Goal: Transaction & Acquisition: Download file/media

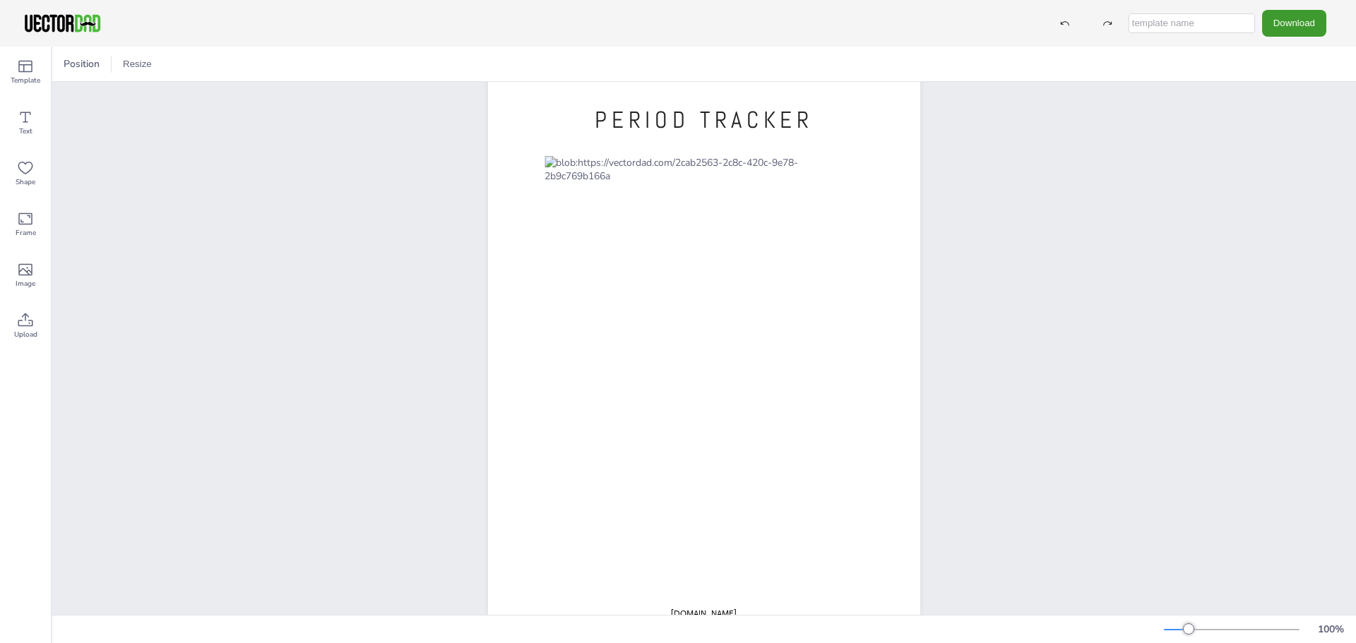
scroll to position [78, 0]
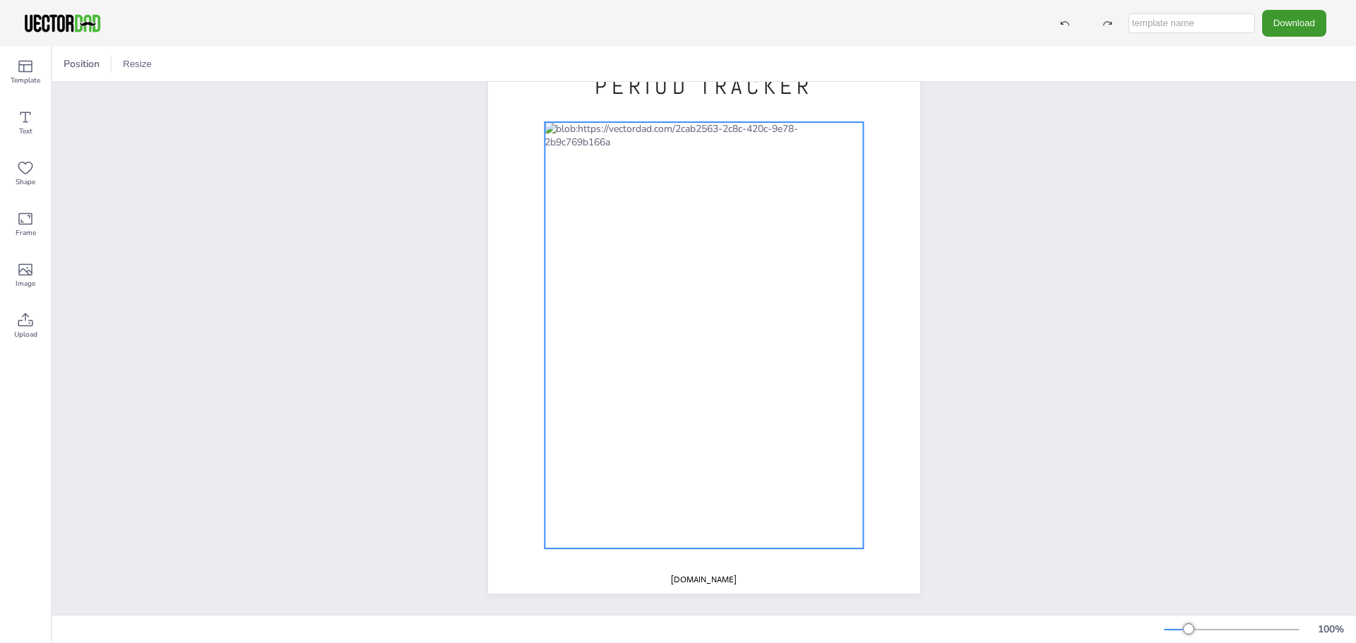
click at [809, 247] on div at bounding box center [704, 335] width 319 height 427
click at [814, 244] on div at bounding box center [704, 335] width 319 height 427
click at [823, 241] on div at bounding box center [704, 335] width 319 height 427
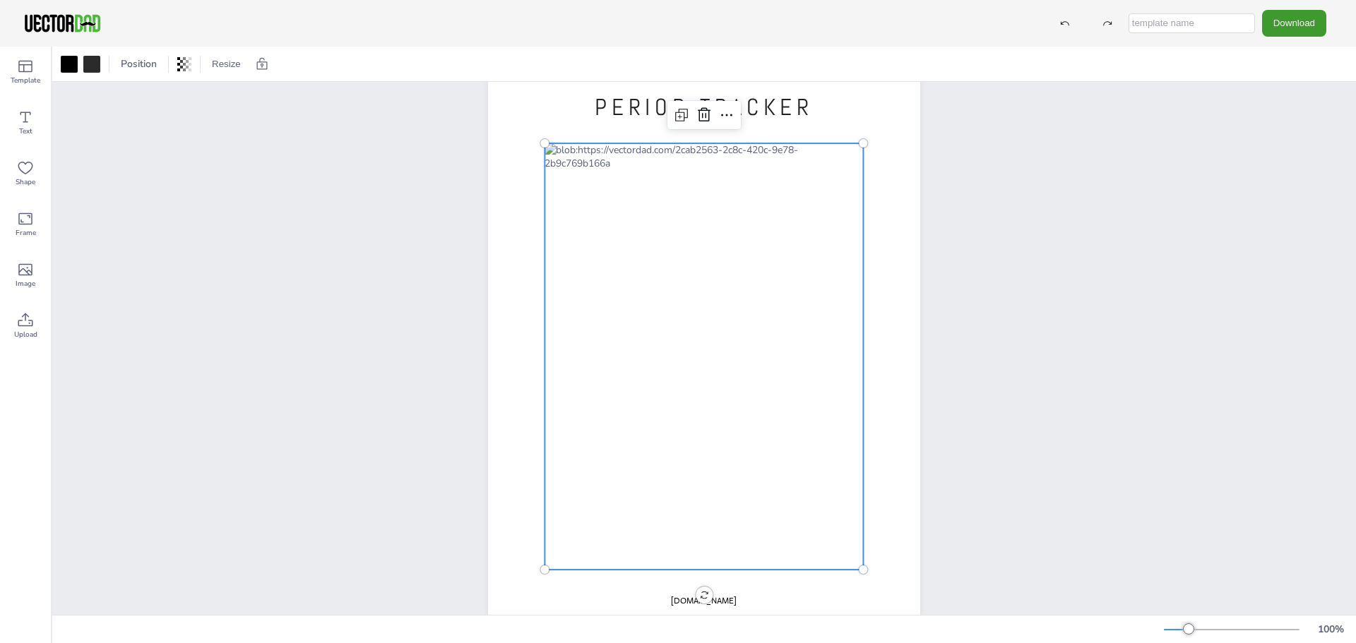
scroll to position [0, 0]
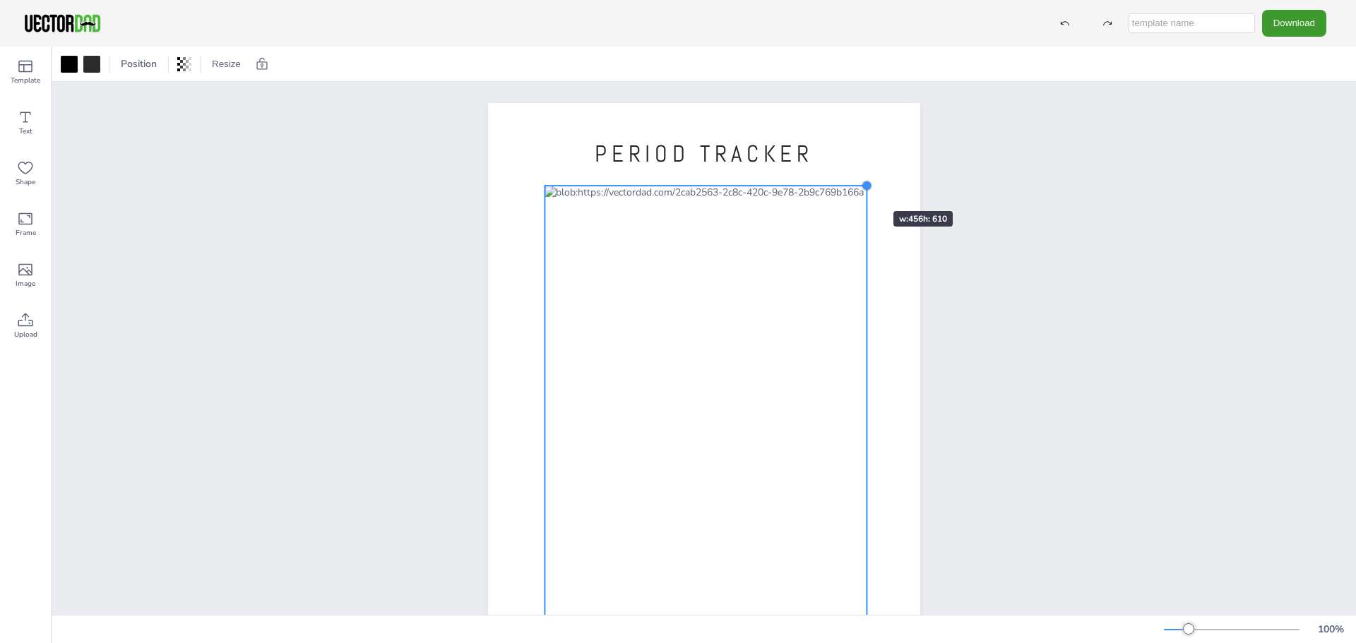
click at [853, 184] on div "PERIOD TRACKER [DOMAIN_NAME]" at bounding box center [704, 382] width 432 height 559
click at [855, 182] on div at bounding box center [704, 382] width 432 height 559
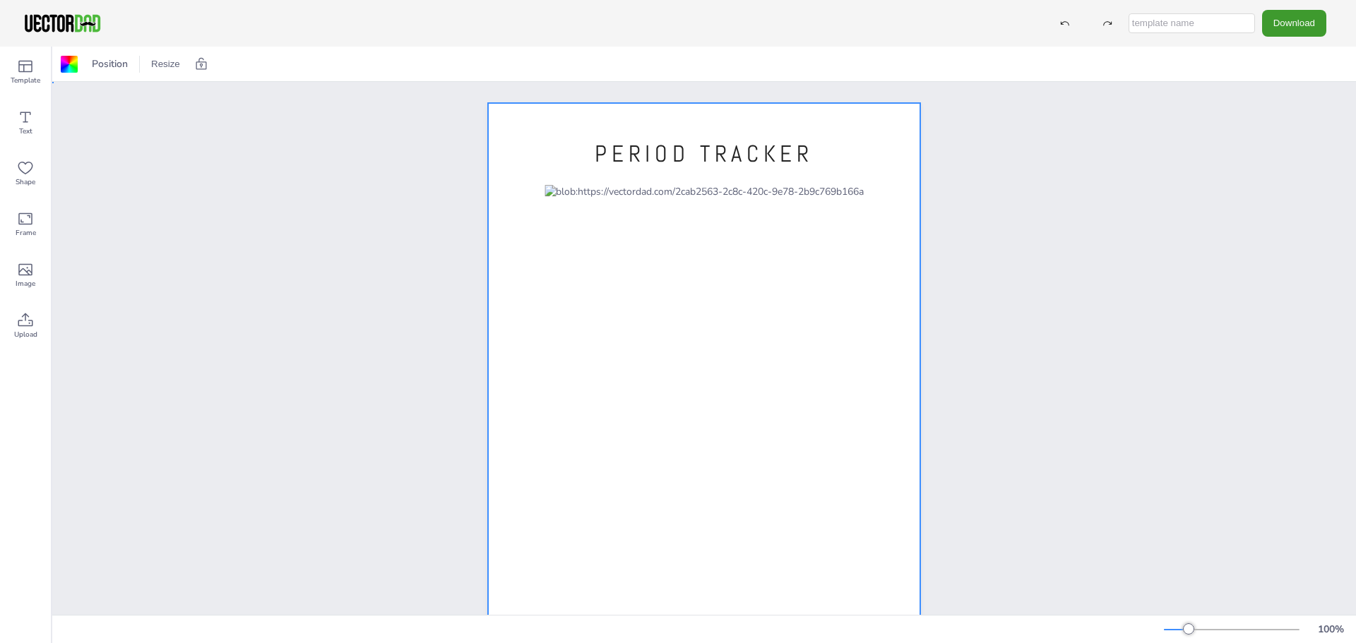
drag, startPoint x: 1031, startPoint y: 191, endPoint x: 605, endPoint y: 125, distance: 431.1
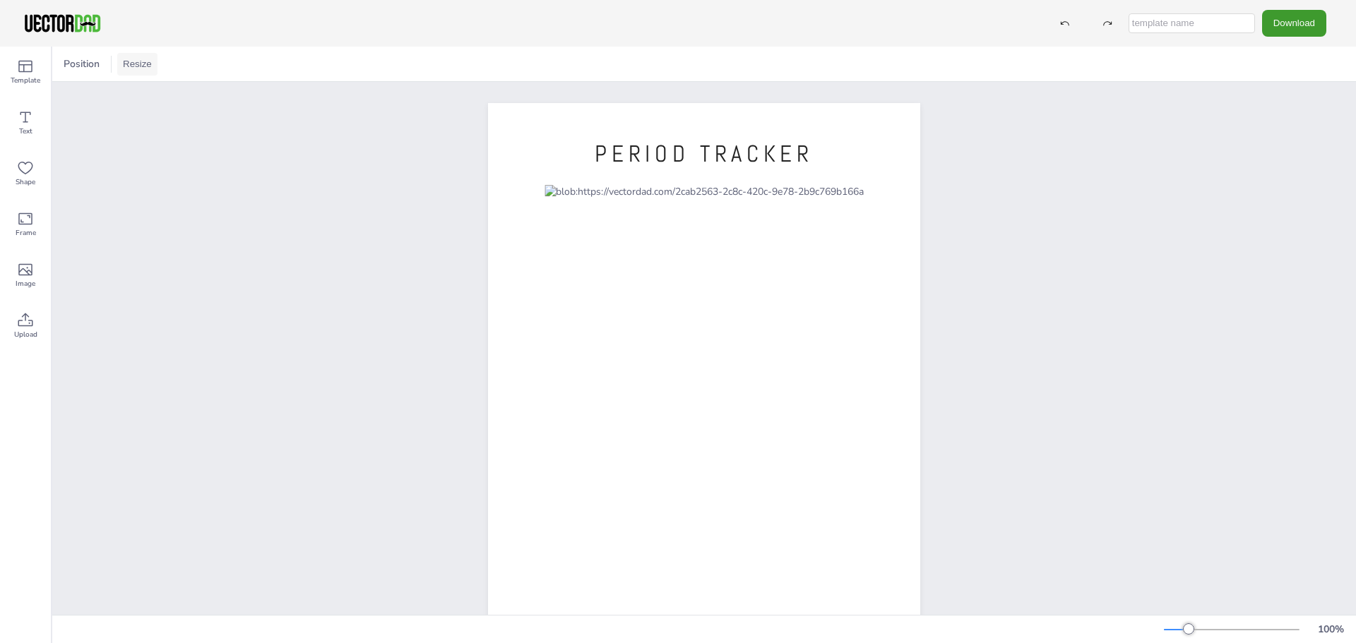
click at [150, 60] on button "Resize" at bounding box center [137, 64] width 40 height 23
click at [208, 89] on li "US Letter (8.5in x 11in)" at bounding box center [176, 93] width 119 height 28
click at [303, 195] on div "PERIOD TRACKER [DOMAIN_NAME]" at bounding box center [704, 382] width 1304 height 601
click at [132, 66] on button "Resize" at bounding box center [137, 64] width 40 height 23
click at [167, 66] on li "A4 (8.25in x 11.75in)" at bounding box center [176, 66] width 119 height 28
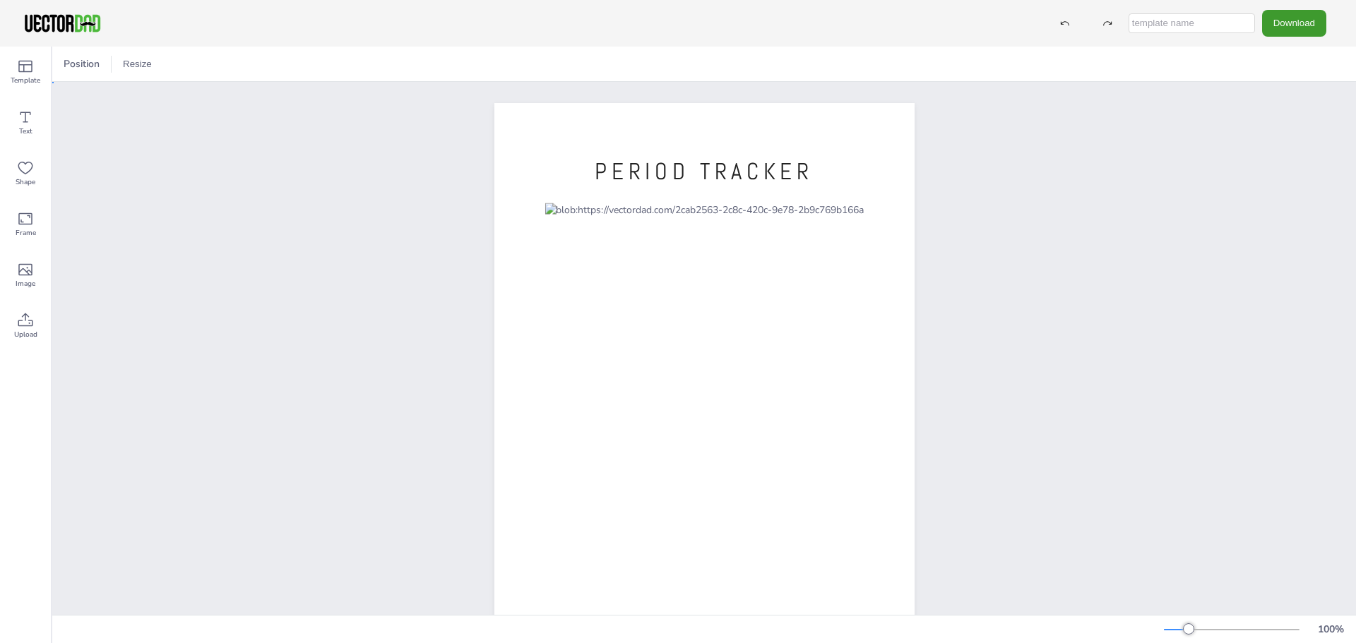
drag, startPoint x: 229, startPoint y: 219, endPoint x: 730, endPoint y: 220, distance: 500.8
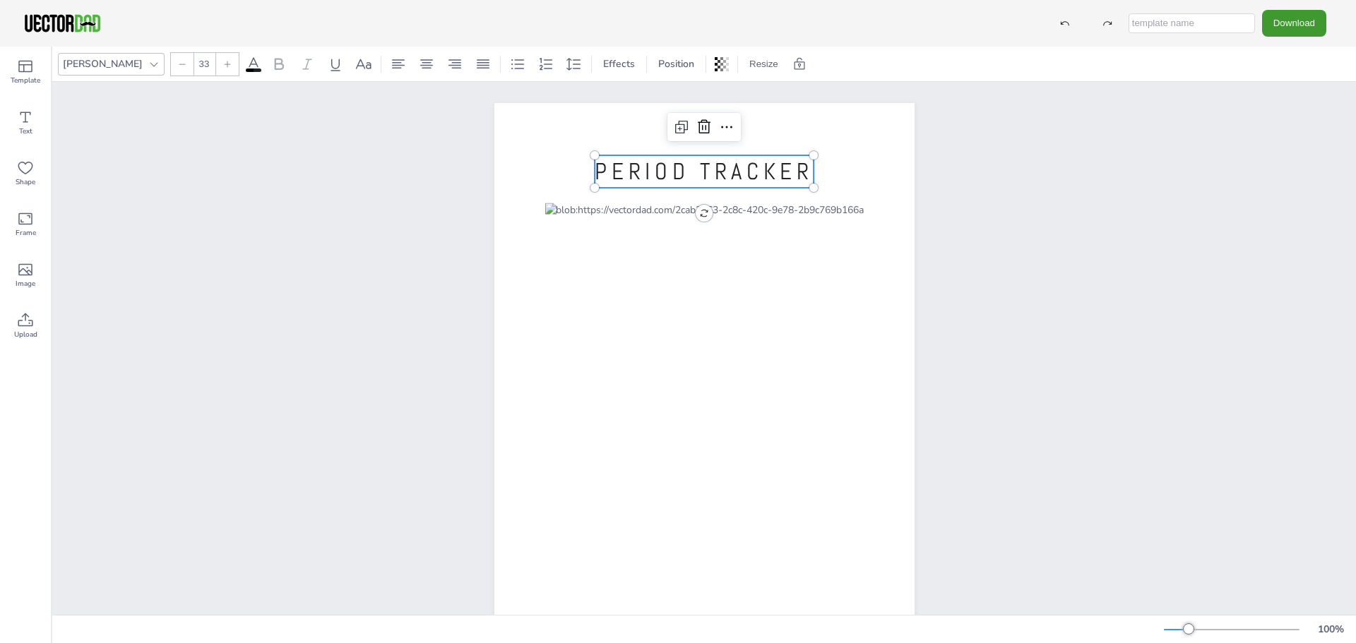
click at [759, 167] on span "PERIOD TRACKER" at bounding box center [704, 172] width 218 height 30
click at [1068, 162] on div "PERIOD TRACKER [DOMAIN_NAME]" at bounding box center [704, 400] width 1304 height 637
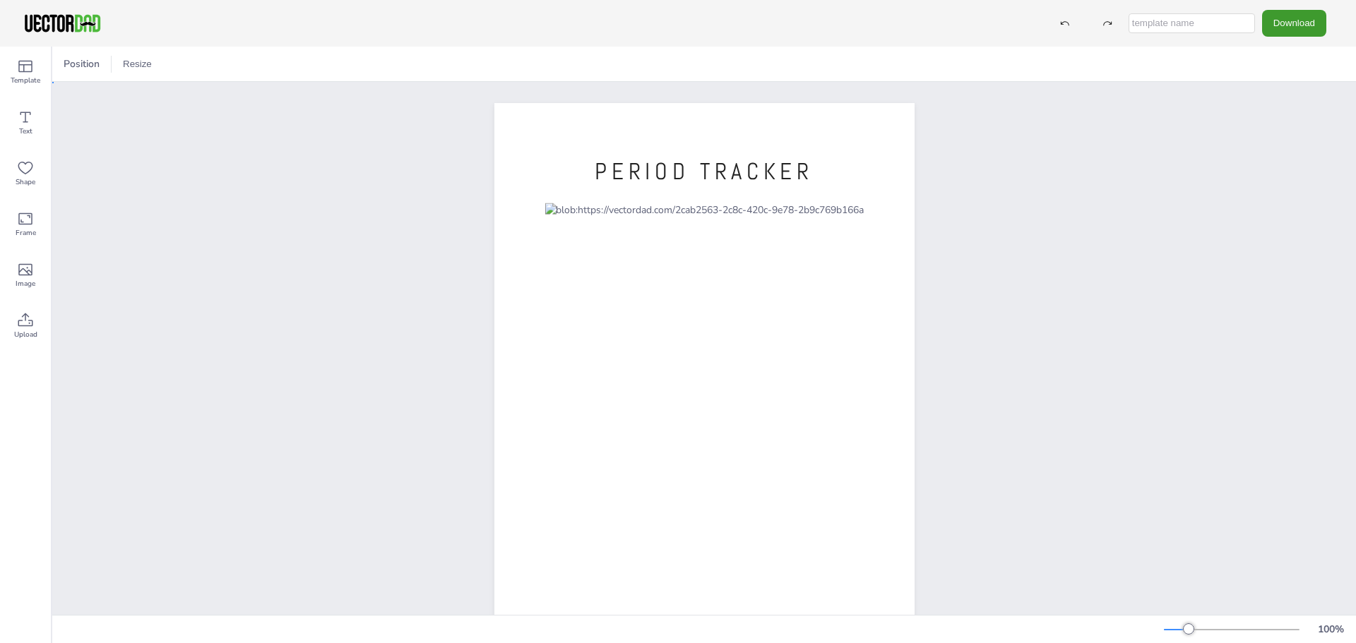
click at [1134, 177] on div "PERIOD TRACKER [DOMAIN_NAME]" at bounding box center [704, 400] width 1304 height 637
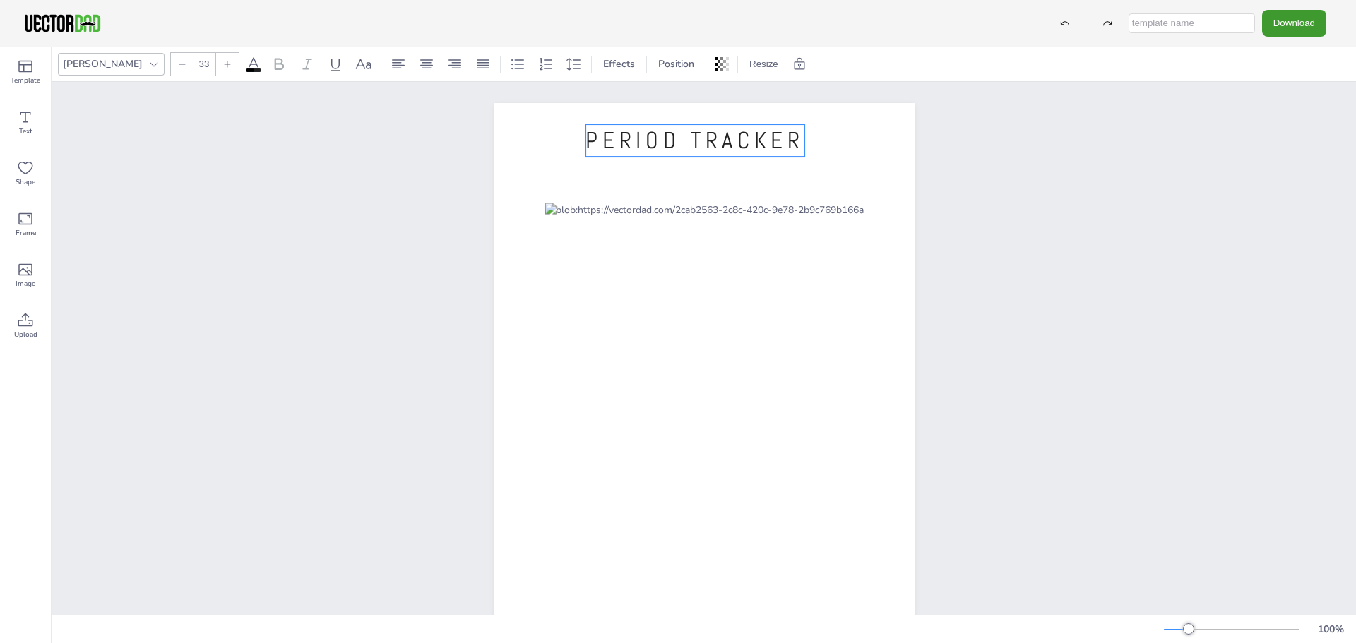
drag, startPoint x: 728, startPoint y: 175, endPoint x: 718, endPoint y: 144, distance: 32.4
click at [718, 144] on span "PERIOD TRACKER" at bounding box center [695, 141] width 218 height 30
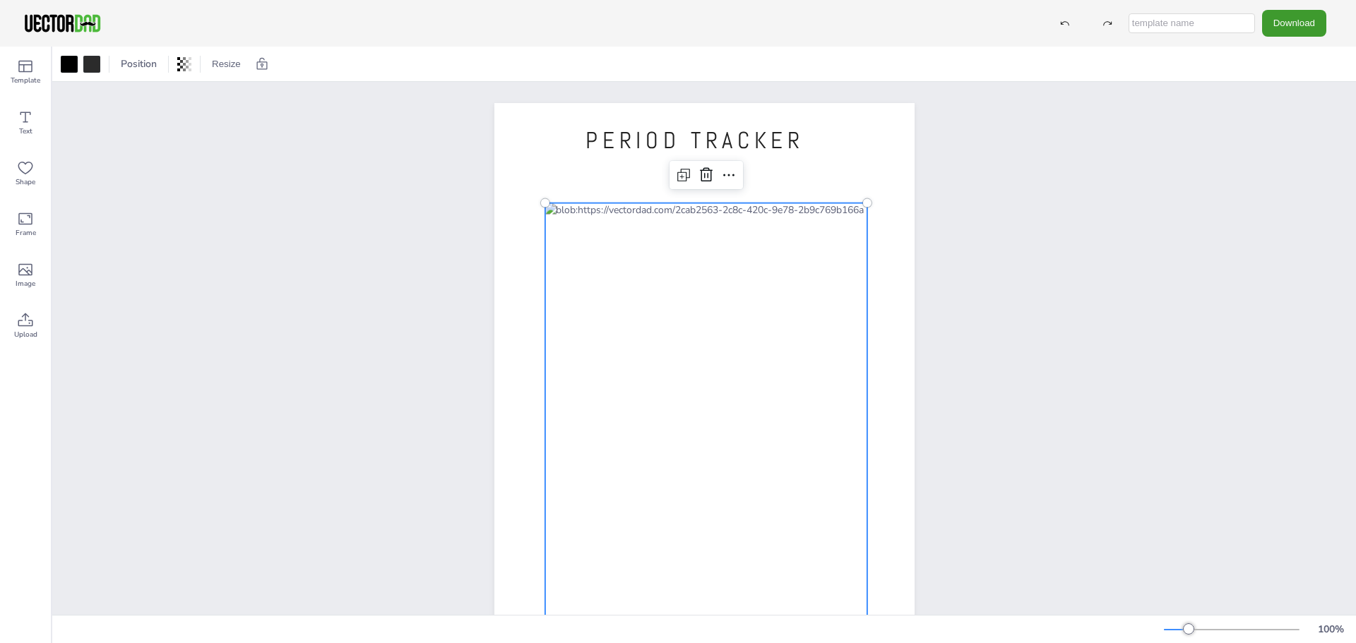
click at [747, 228] on div at bounding box center [706, 419] width 322 height 432
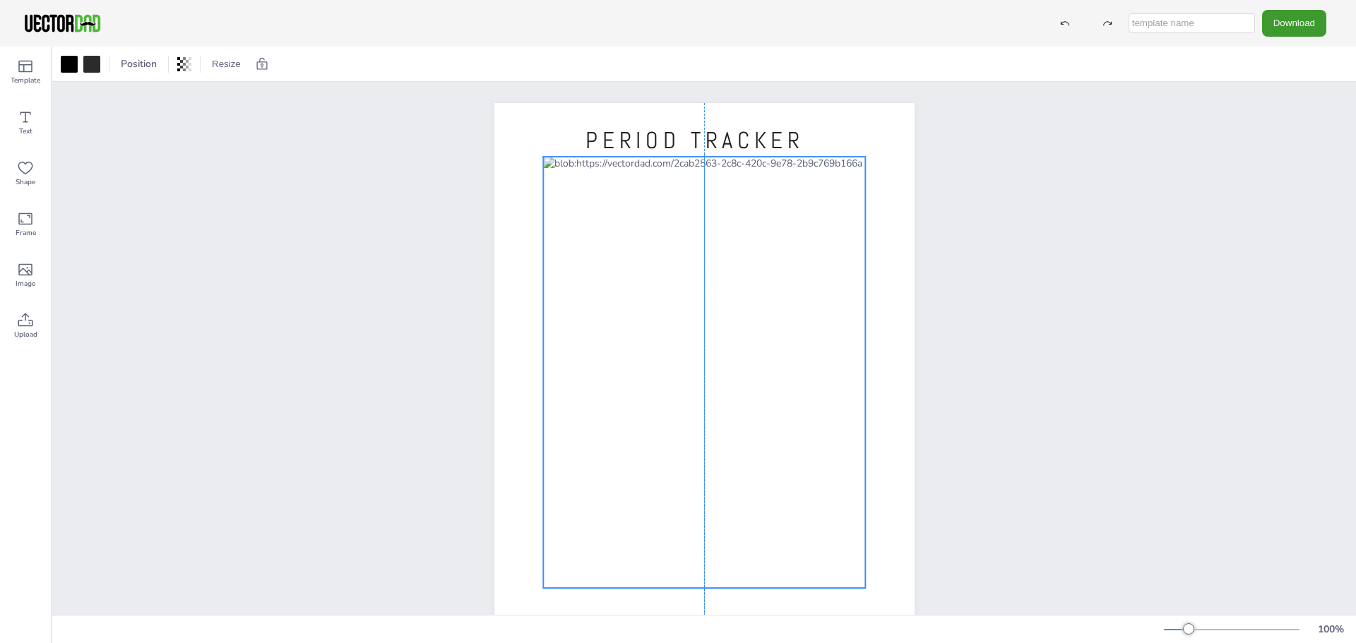
drag, startPoint x: 752, startPoint y: 240, endPoint x: 749, endPoint y: 191, distance: 49.5
click at [749, 191] on div at bounding box center [704, 373] width 322 height 432
click at [1031, 176] on div "PERIOD TRACKER [DOMAIN_NAME]" at bounding box center [704, 400] width 1304 height 637
click at [713, 259] on div at bounding box center [704, 378] width 322 height 432
click at [1064, 241] on div "PERIOD TRACKER [DOMAIN_NAME]" at bounding box center [704, 400] width 1304 height 637
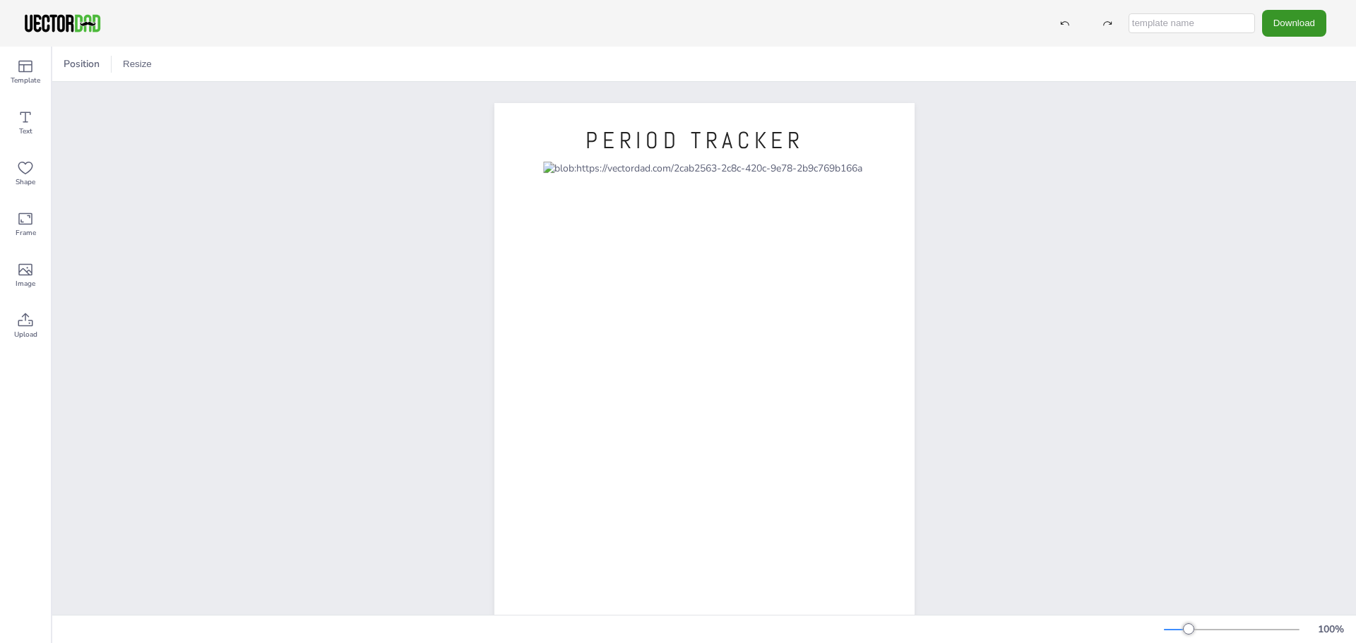
click at [1297, 26] on button "Download" at bounding box center [1294, 23] width 64 height 26
click at [1301, 177] on li "PDF" at bounding box center [1298, 172] width 116 height 29
